Goal: Task Accomplishment & Management: Complete application form

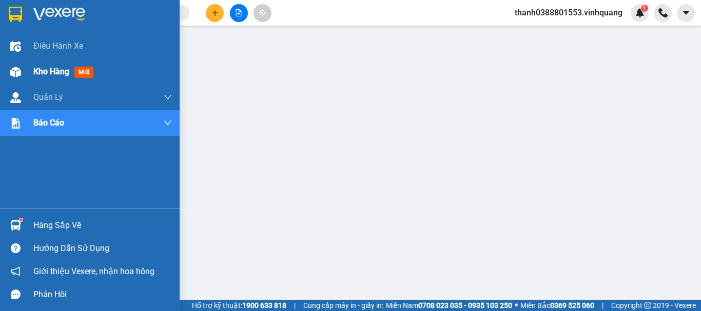
click at [25, 70] on div "Kho hàng mới" at bounding box center [90, 72] width 180 height 26
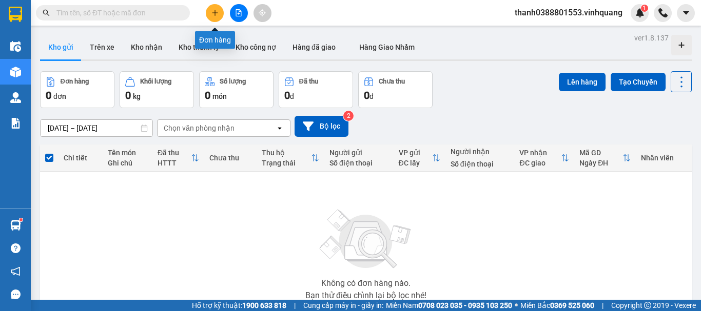
click at [216, 18] on button at bounding box center [215, 13] width 18 height 18
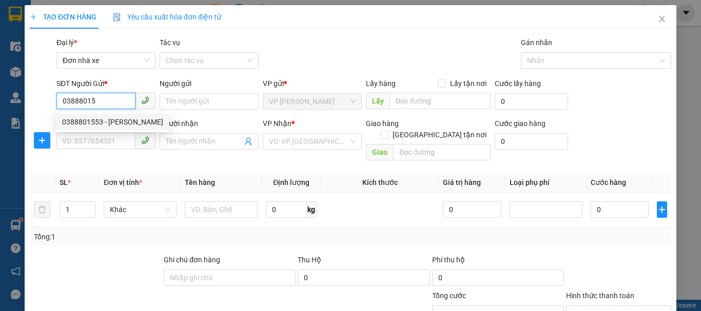
click at [140, 123] on div "0388801553 - [PERSON_NAME]" at bounding box center [112, 121] width 101 height 11
type input "0388801553"
type input "[PERSON_NAME]"
type input "0889232323"
type input "CTY. [GEOGRAPHIC_DATA]"
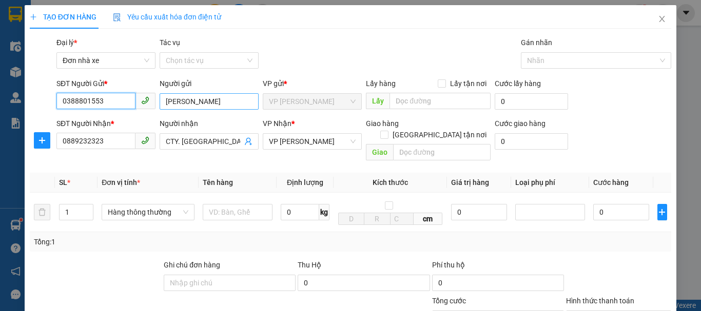
type input "0388801553"
click at [221, 105] on input "[PERSON_NAME]" at bounding box center [208, 101] width 99 height 16
type input "[PERSON_NAME] HN"
click at [305, 209] on input "0" at bounding box center [300, 212] width 38 height 16
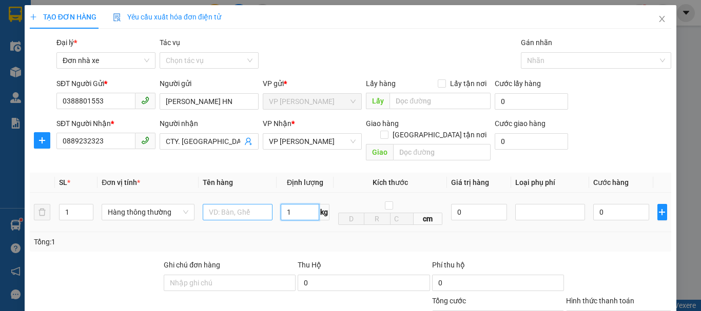
type input "1"
click at [244, 204] on input "text" at bounding box center [238, 212] width 70 height 16
type input "30.000"
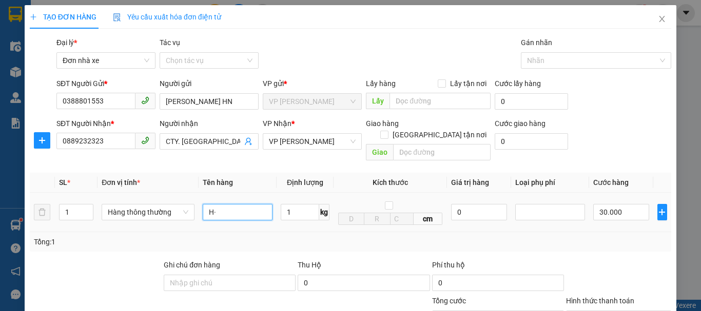
type input "H"
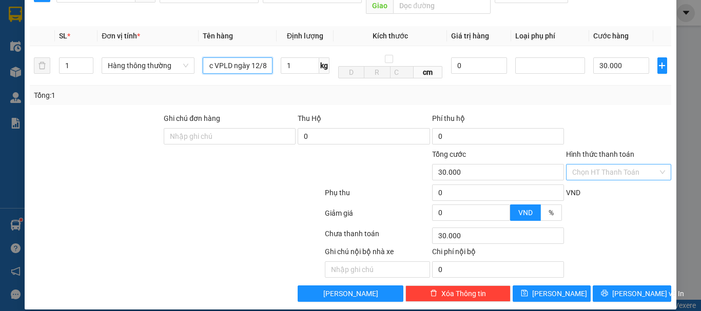
type input "bc VPLD ngày 12/8"
click at [624, 165] on input "Hình thức thanh toán" at bounding box center [615, 172] width 86 height 15
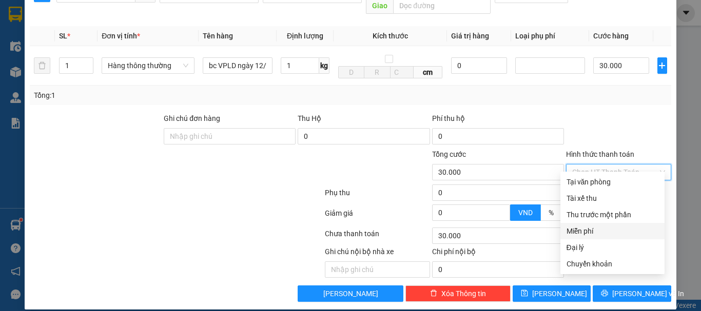
click at [592, 231] on div "Miễn phí" at bounding box center [612, 231] width 92 height 11
type input "0"
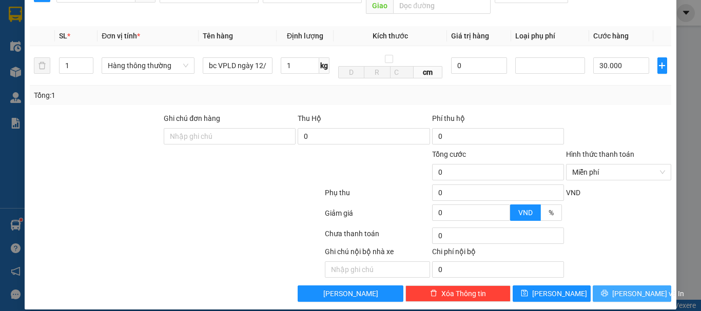
click at [606, 290] on icon "printer" at bounding box center [604, 293] width 7 height 7
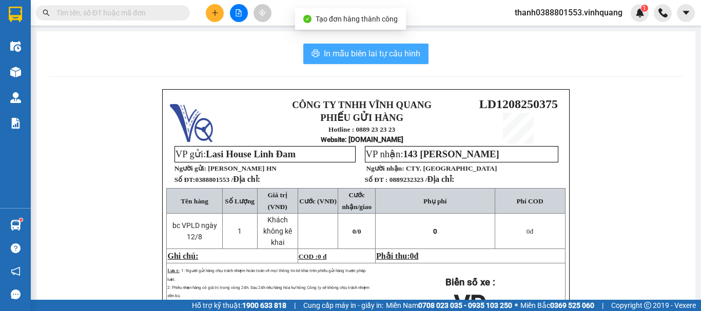
click at [330, 60] on span "In mẫu biên lai tự cấu hình" at bounding box center [372, 53] width 96 height 13
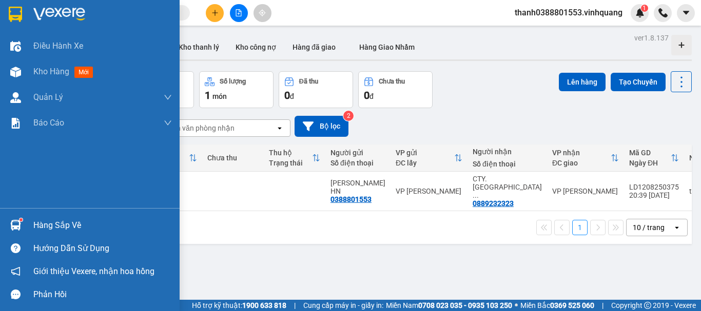
click at [16, 225] on img at bounding box center [15, 225] width 11 height 11
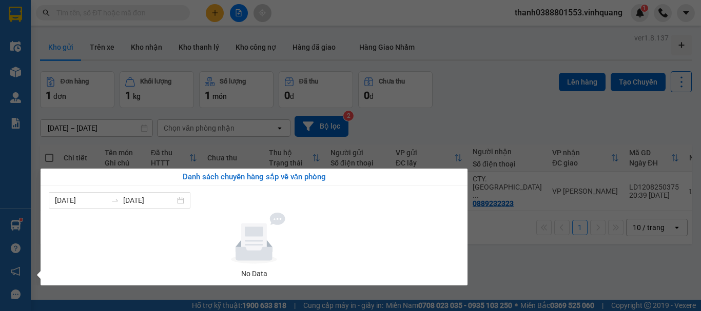
click at [491, 261] on section "Kết quả tìm kiếm ( 0 ) Bộ lọc No Data thanh0388801553.vinhquang 1 Điều hành xe …" at bounding box center [350, 155] width 701 height 311
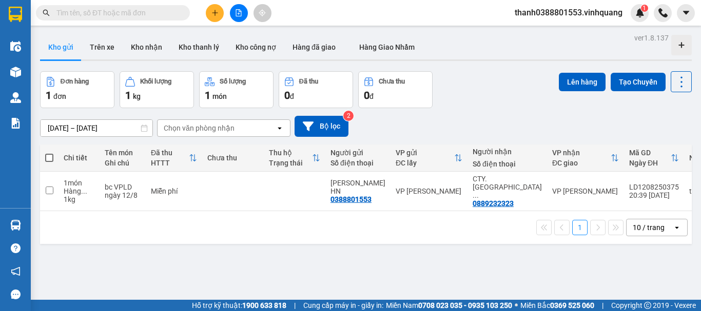
scroll to position [47, 0]
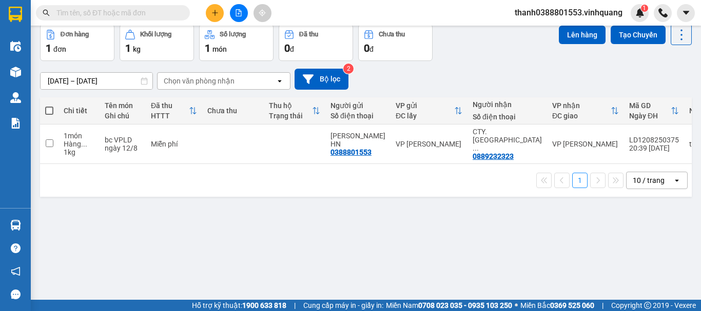
click at [260, 220] on div "ver 1.8.137 Kho gửi Trên xe Kho nhận Kho thanh lý Kho công nợ Hàng đã giao Hàng…" at bounding box center [366, 139] width 660 height 311
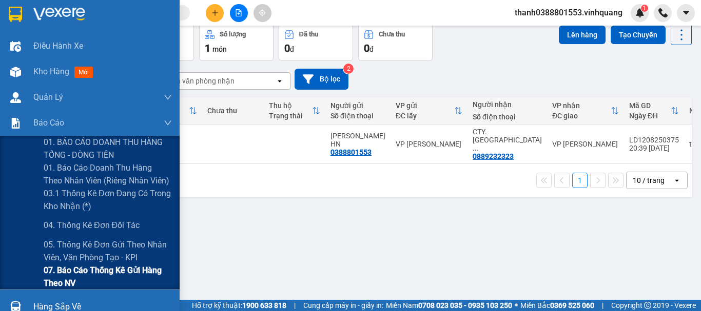
click at [81, 274] on span "07. Báo cáo thống kê gửi hàng theo NV" at bounding box center [108, 277] width 128 height 26
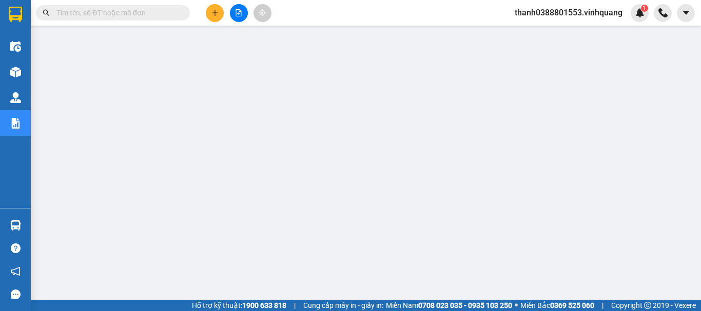
click at [594, 15] on span "thanh0388801553.vinhquang" at bounding box center [568, 12] width 124 height 13
click at [545, 31] on span "Đăng xuất" at bounding box center [573, 31] width 103 height 11
